Goal: Transaction & Acquisition: Purchase product/service

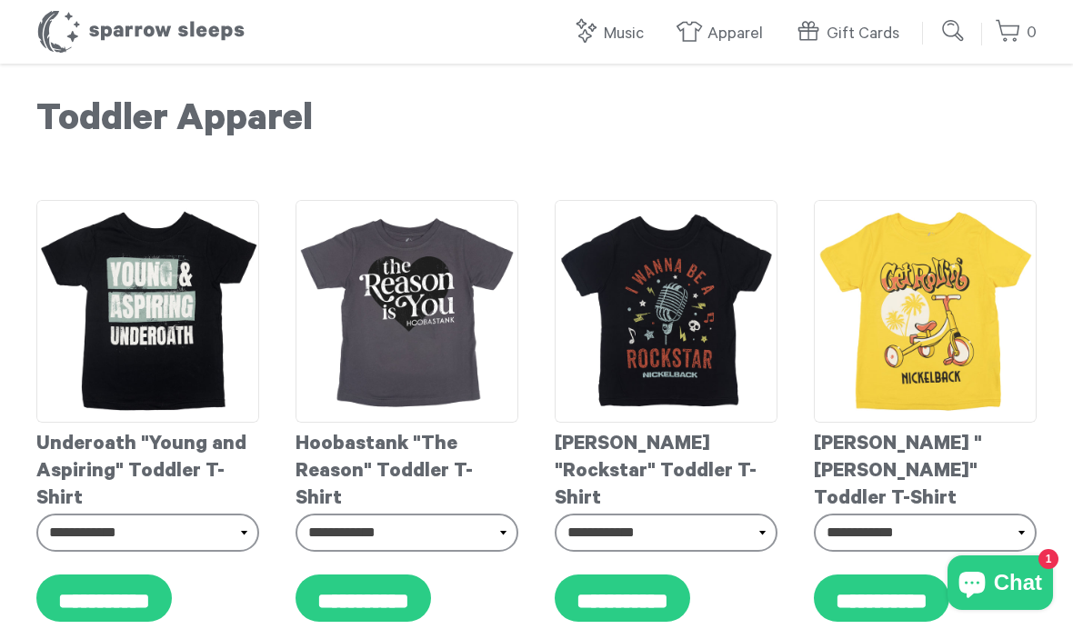
click at [680, 214] on link "Toddler" at bounding box center [724, 202] width 164 height 55
click at [678, 268] on link "Adult" at bounding box center [724, 257] width 164 height 55
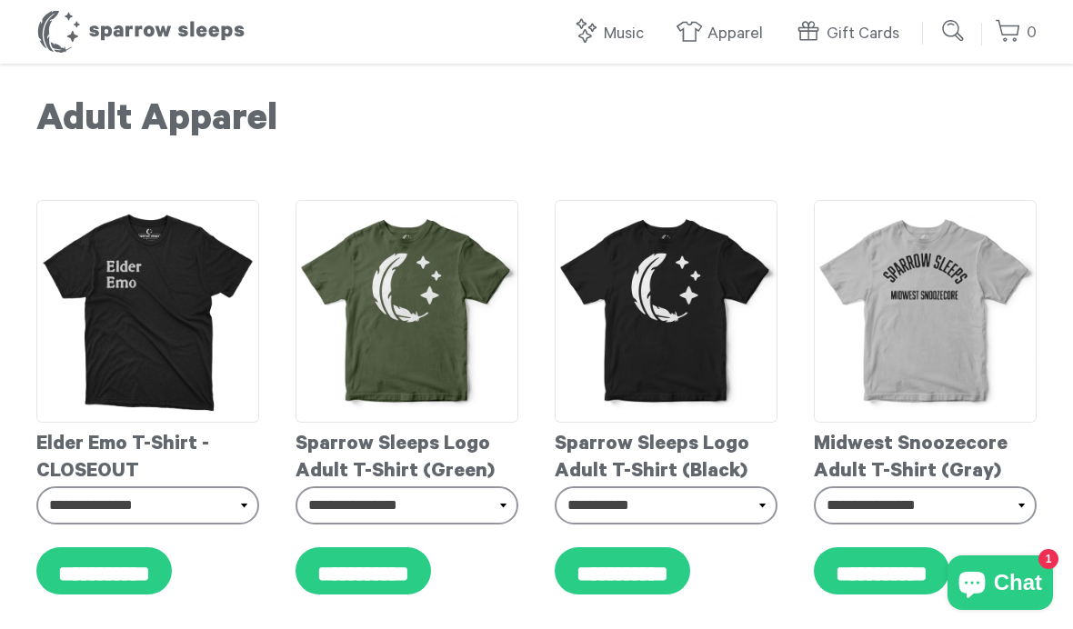
click at [696, 329] on link "Band Merchandise" at bounding box center [724, 312] width 164 height 55
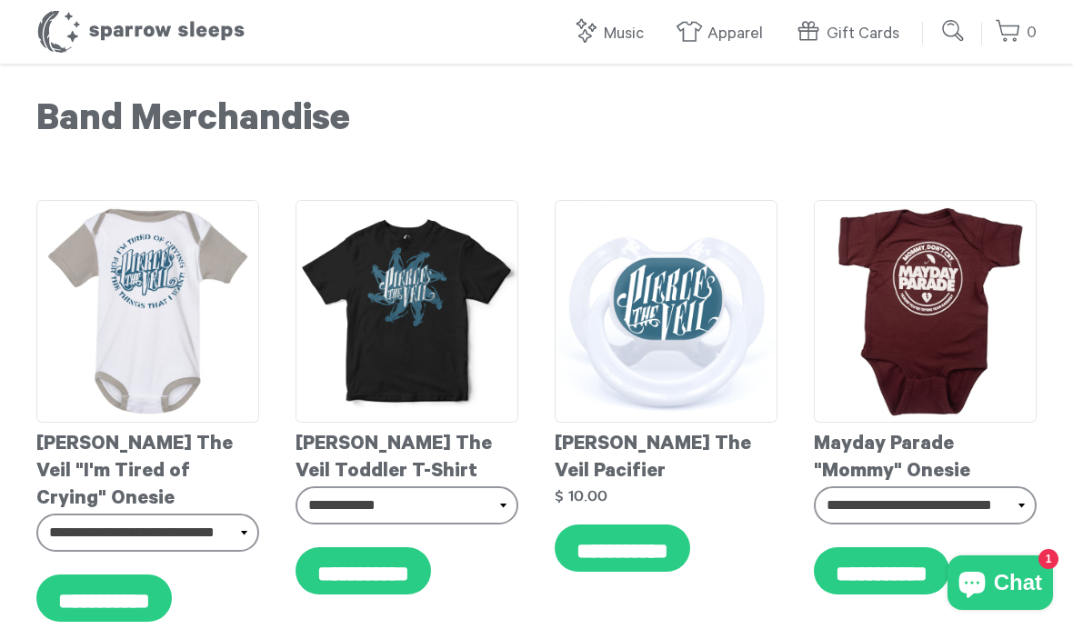
scroll to position [33, 0]
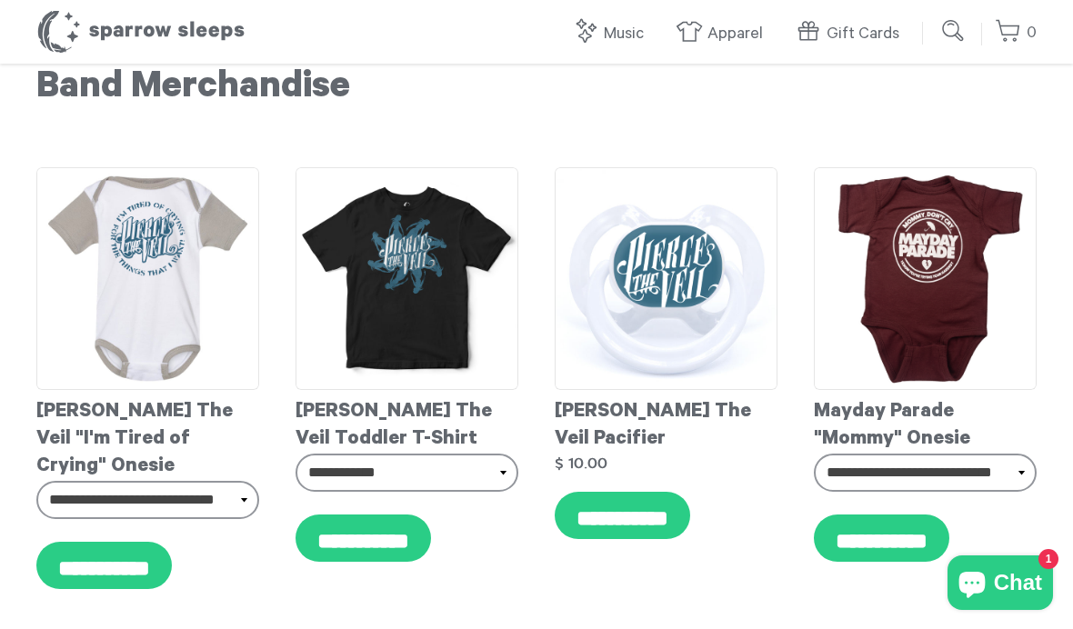
click at [965, 266] on img at bounding box center [925, 278] width 223 height 223
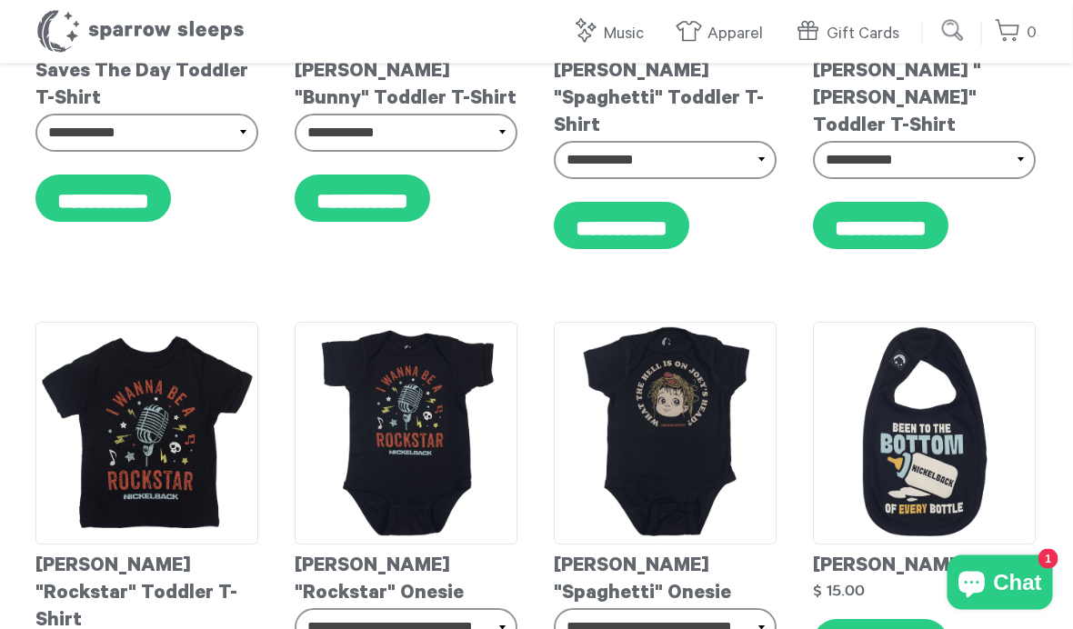
scroll to position [13574, 13]
